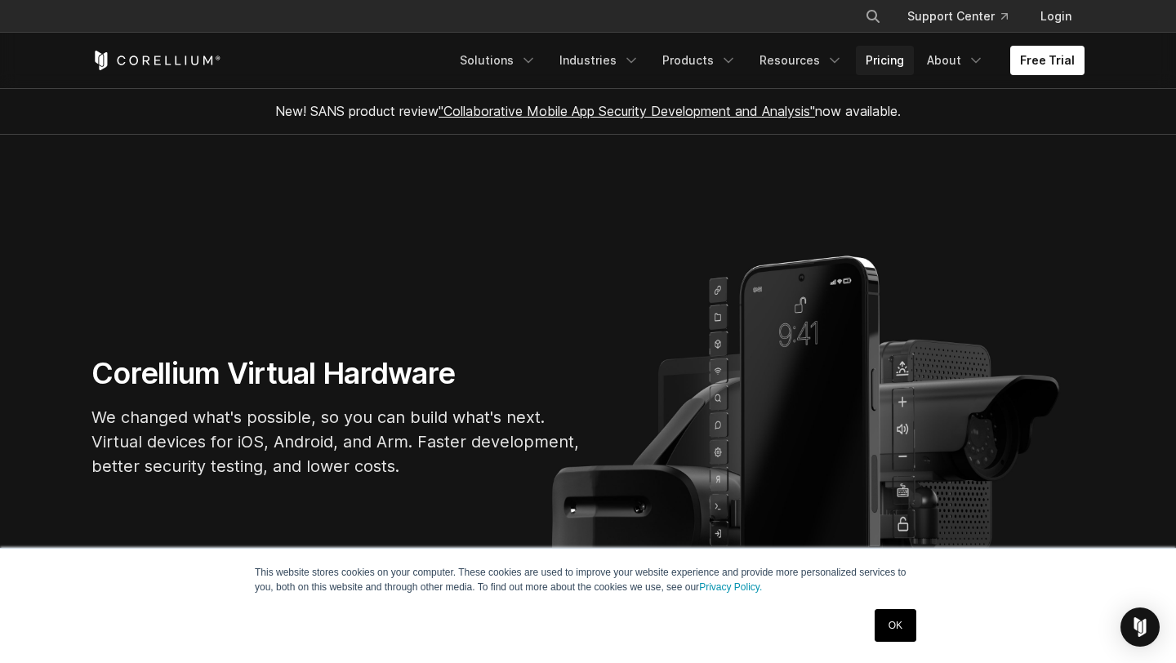
click at [885, 61] on link "Pricing" at bounding box center [885, 60] width 58 height 29
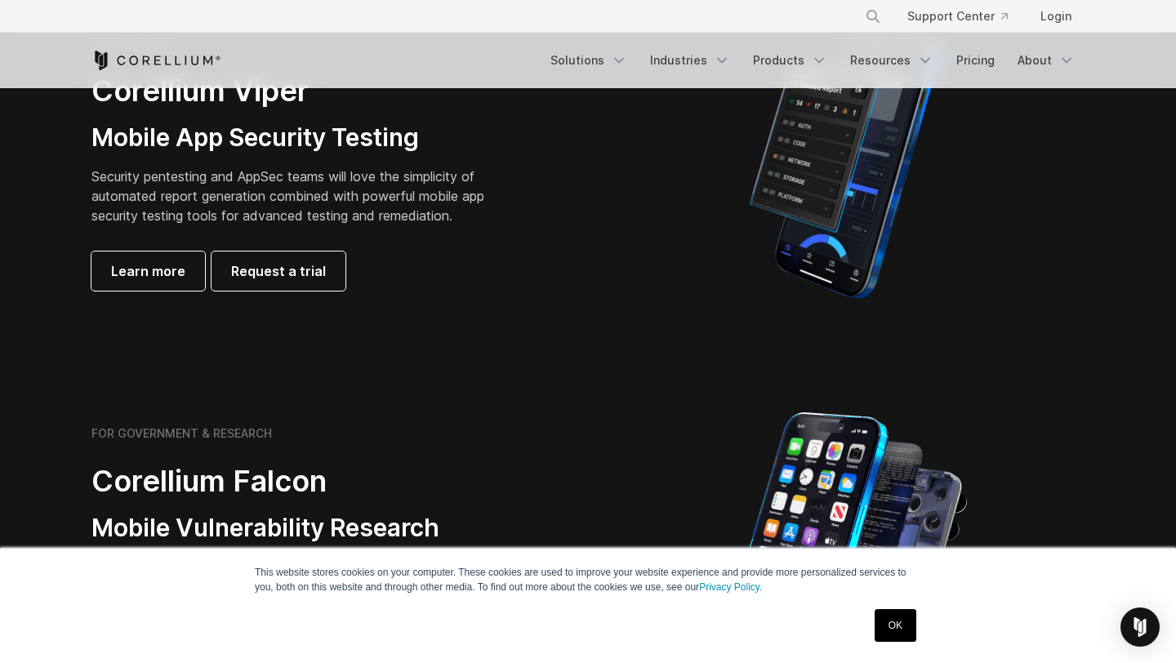
scroll to position [456, 0]
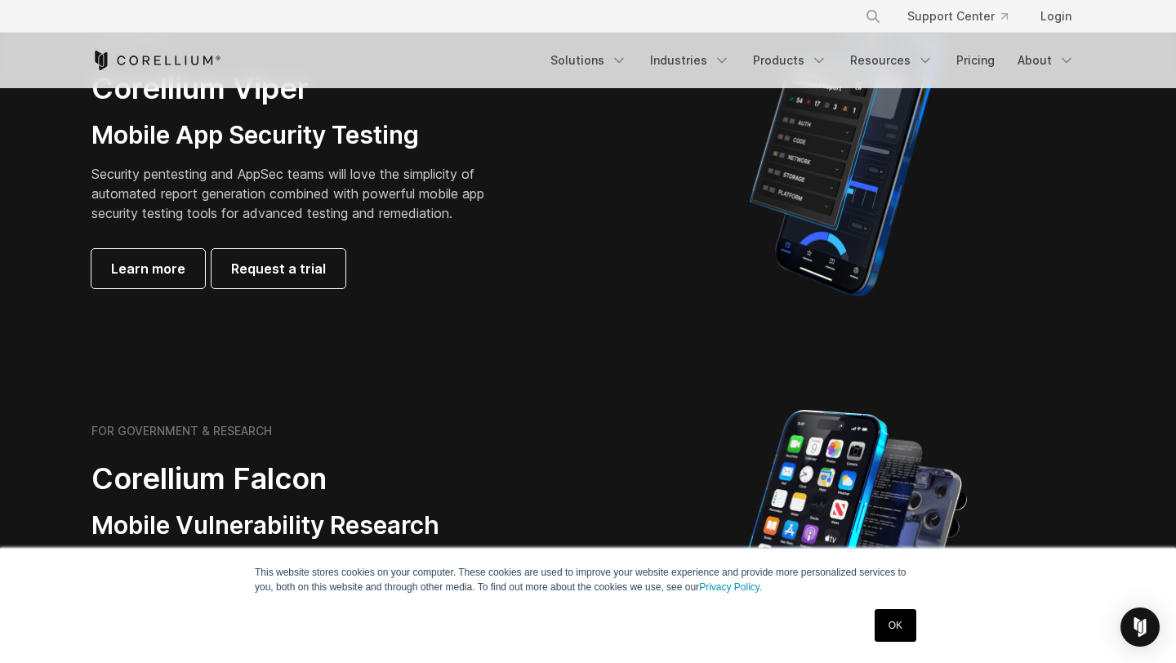
click at [885, 630] on link "OK" at bounding box center [895, 625] width 42 height 33
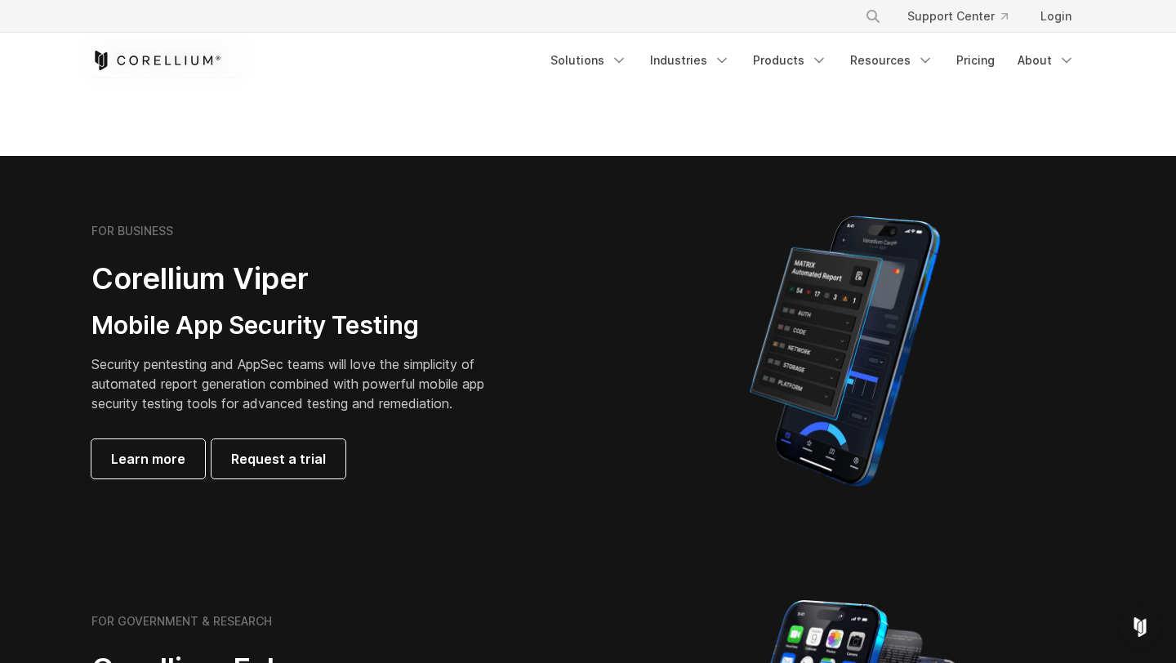
scroll to position [265, 0]
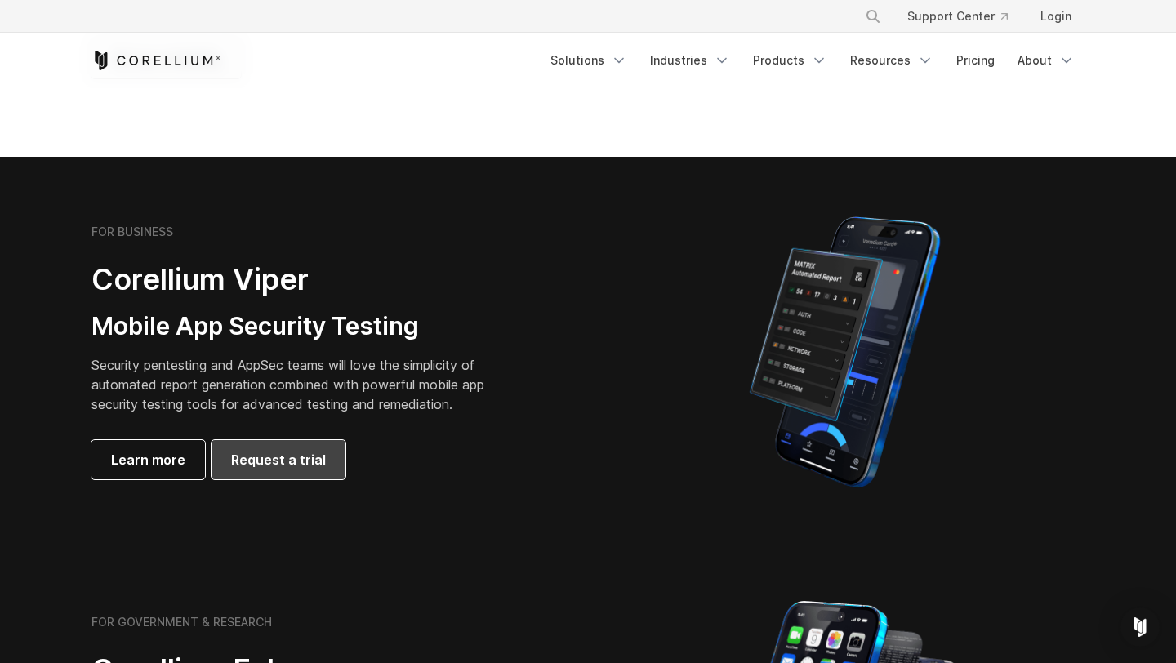
click at [309, 458] on span "Request a trial" at bounding box center [278, 460] width 95 height 20
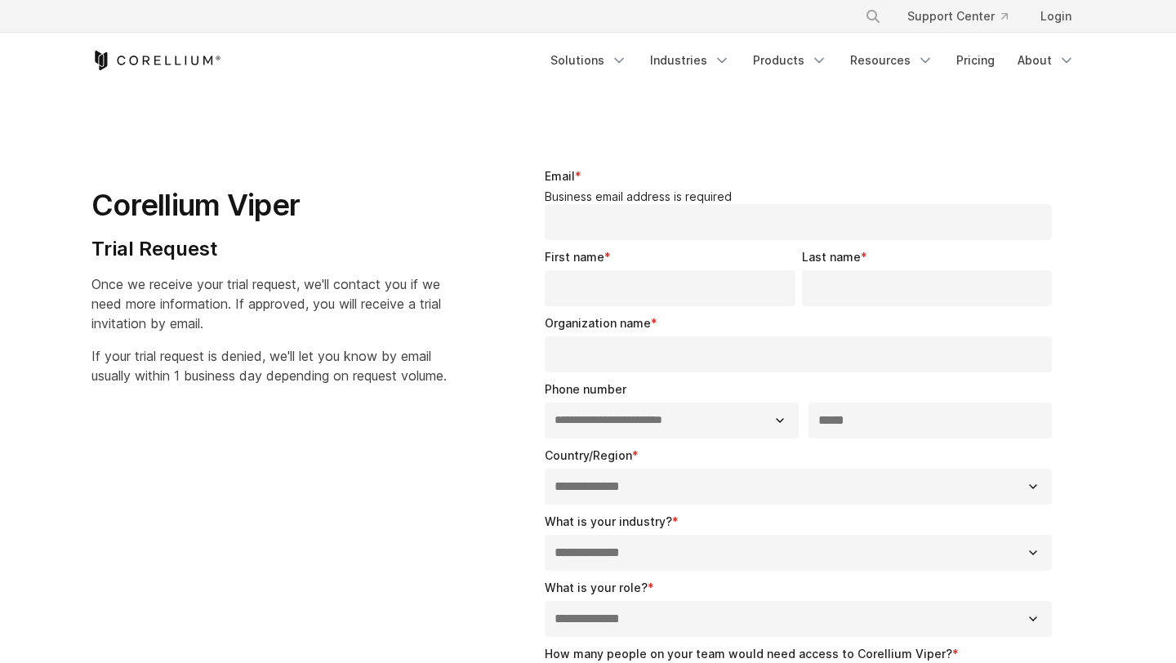
select select "**"
click at [985, 65] on link "Pricing" at bounding box center [975, 60] width 58 height 29
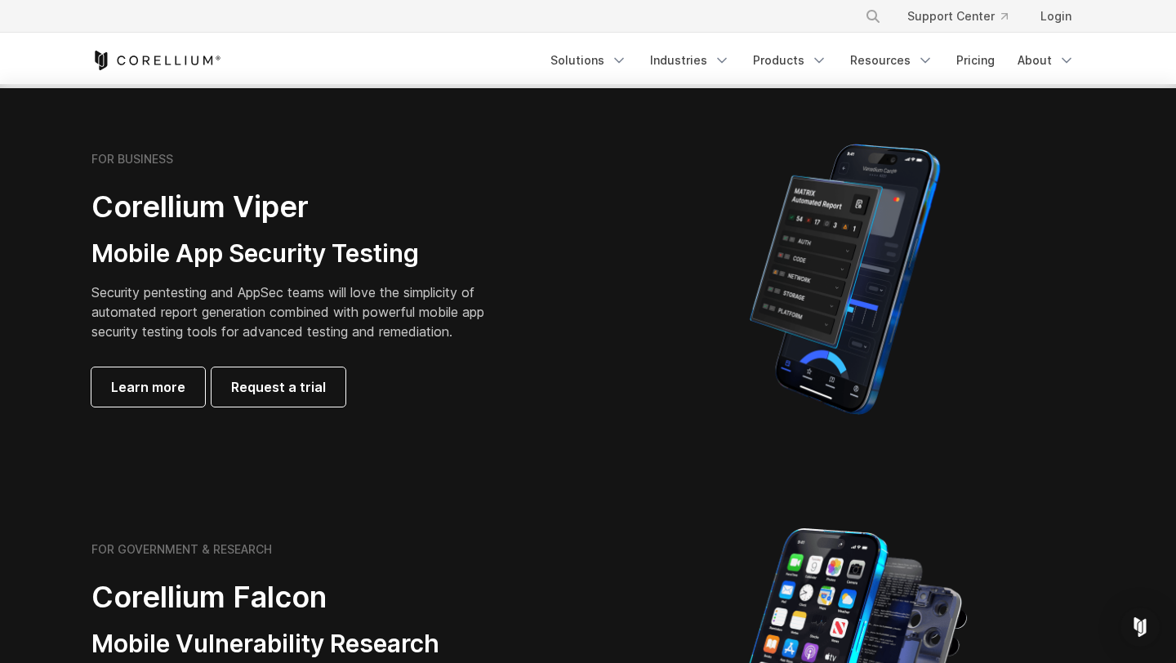
scroll to position [218, 0]
